Goal: Find specific page/section: Find specific page/section

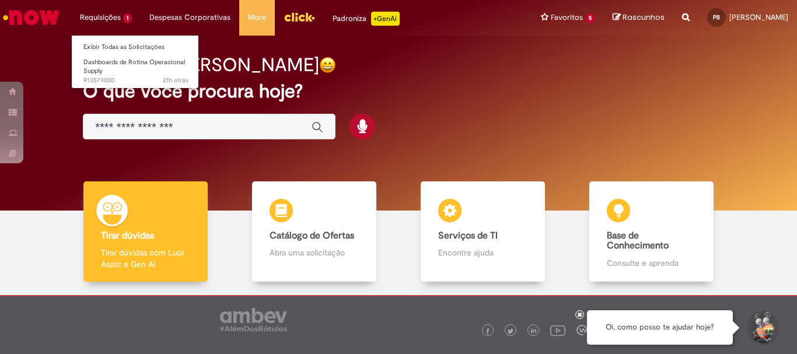
click at [107, 16] on li "Requisições 1 Exibir Todas as Solicitações Dashboards de Rotina Operacional Sup…" at bounding box center [105, 17] width 69 height 35
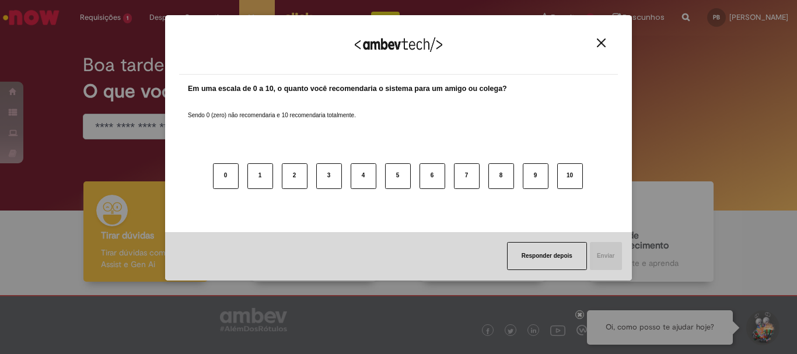
click at [601, 42] on img "Close" at bounding box center [601, 43] width 9 height 9
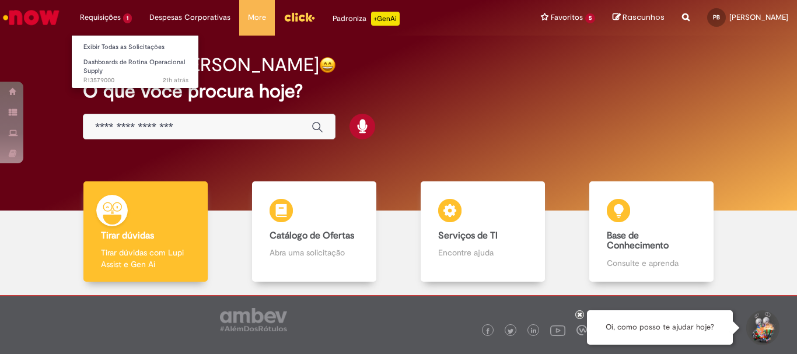
click at [92, 18] on li "Requisições 1 Exibir Todas as Solicitações Dashboards de Rotina Operacional Sup…" at bounding box center [105, 17] width 69 height 35
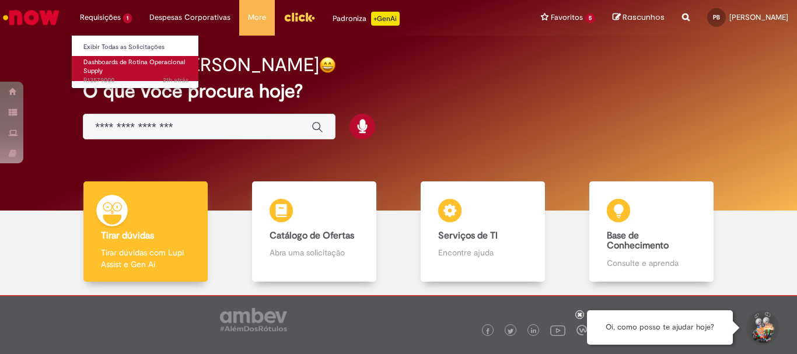
click at [106, 60] on span "Dashboards de Rotina Operacional Supply" at bounding box center [134, 67] width 102 height 18
click at [120, 64] on span "Dashboards de Rotina Operacional Supply" at bounding box center [134, 67] width 102 height 18
click at [138, 70] on link "Dashboards de Rotina Operacional Supply 21h atrás 21 horas atrás R13579000" at bounding box center [136, 68] width 128 height 25
click at [141, 71] on link "Dashboards de Rotina Operacional Supply 21h atrás 21 horas atrás R13579000" at bounding box center [136, 68] width 128 height 25
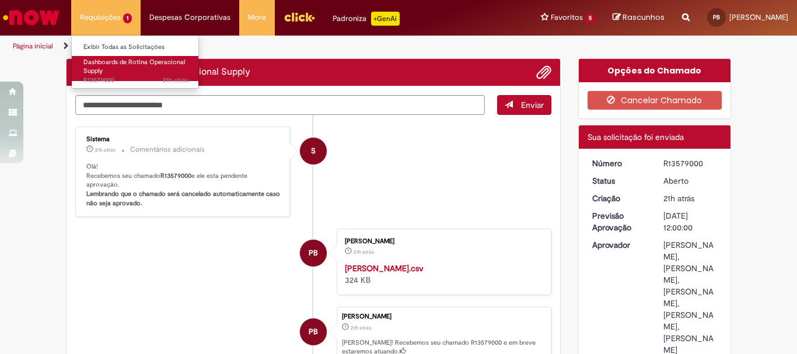
click at [155, 65] on span "Dashboards de Rotina Operacional Supply" at bounding box center [134, 67] width 102 height 18
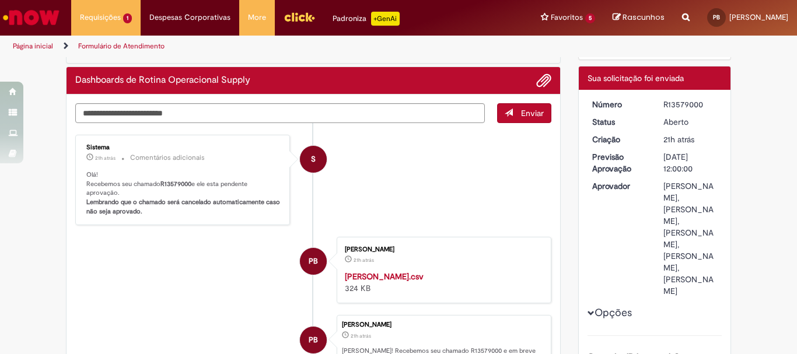
scroll to position [1, 0]
